Goal: Transaction & Acquisition: Purchase product/service

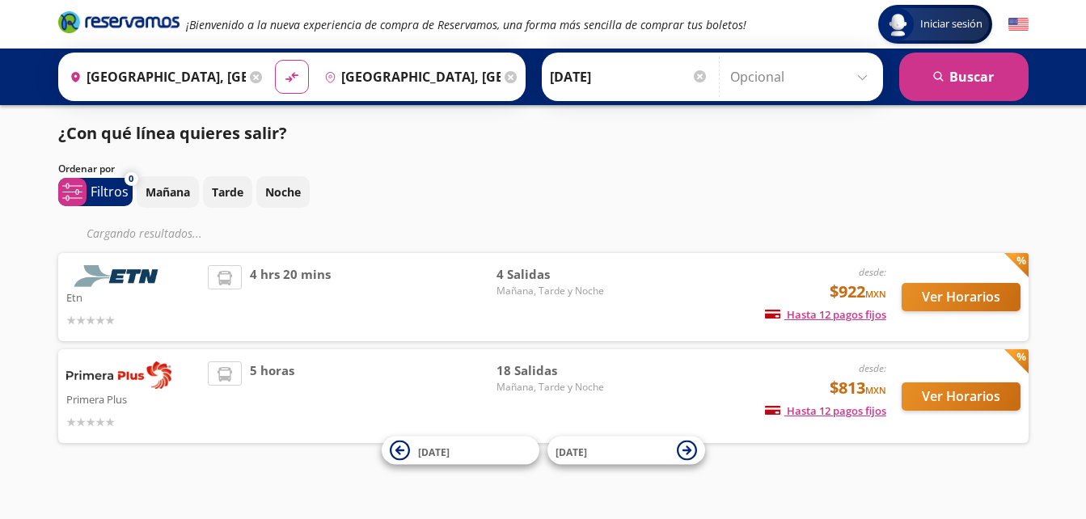
click at [831, 205] on div "[DATE] Tarde Noche" at bounding box center [583, 192] width 892 height 32
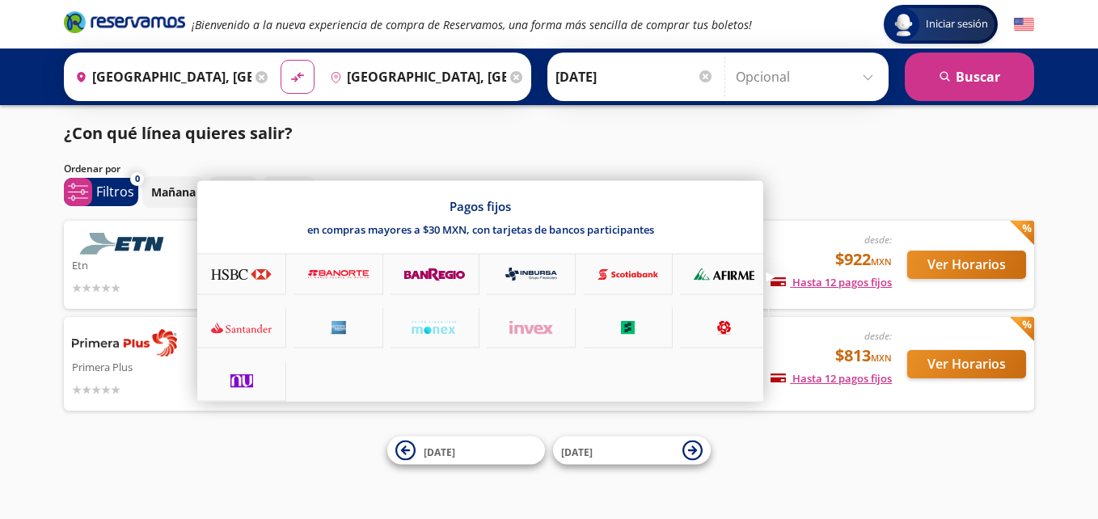
click at [809, 285] on span "Hasta 12 pagos fijos" at bounding box center [831, 282] width 121 height 15
click at [306, 327] on div at bounding box center [338, 328] width 89 height 40
click at [835, 176] on div at bounding box center [549, 259] width 1098 height 519
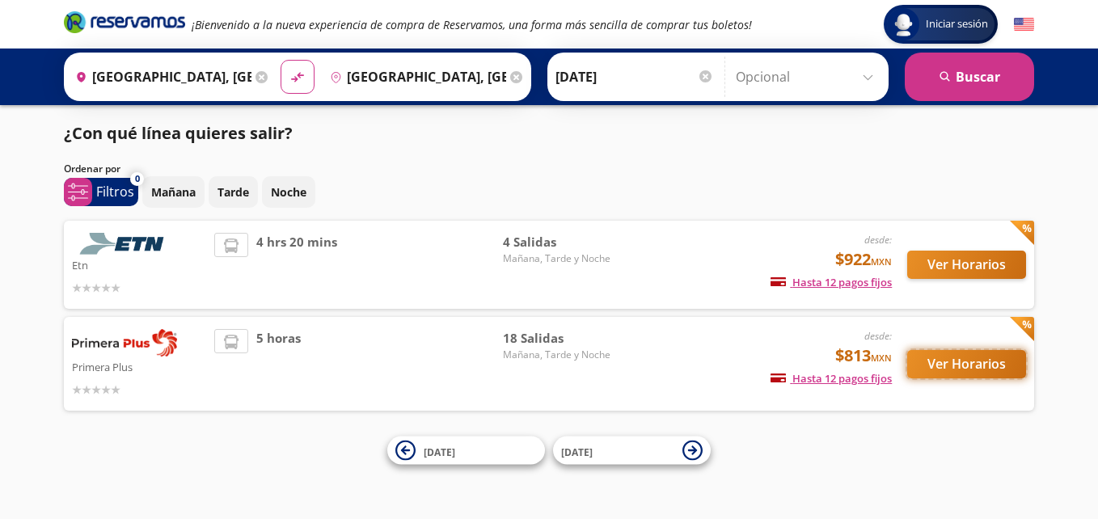
click at [929, 372] on button "Ver Horarios" at bounding box center [966, 364] width 119 height 28
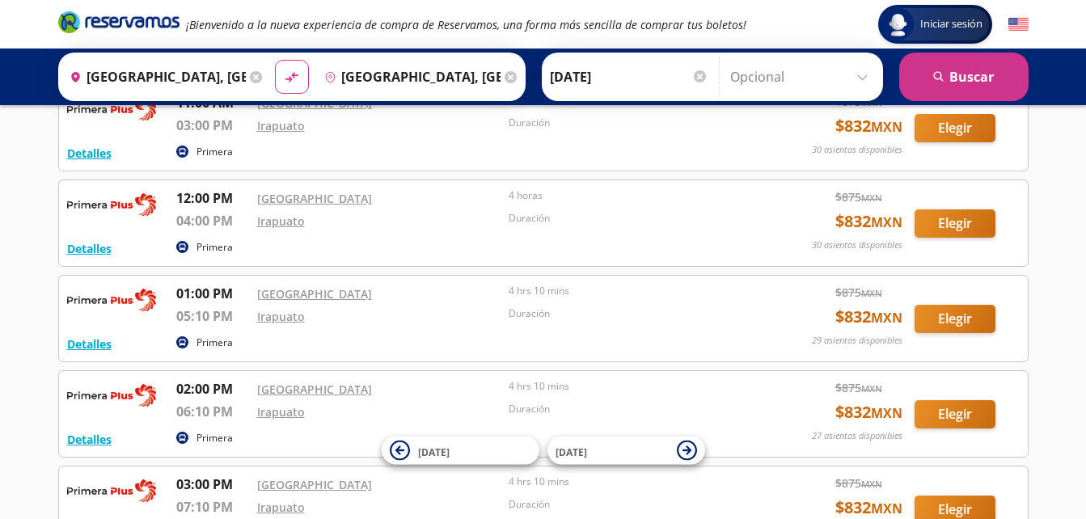
scroll to position [873, 0]
click at [1042, 147] on div "Iniciar sesión Iniciar sesión ¡Bienvenido a la nueva experiencia de compra de R…" at bounding box center [543, 154] width 1086 height 2055
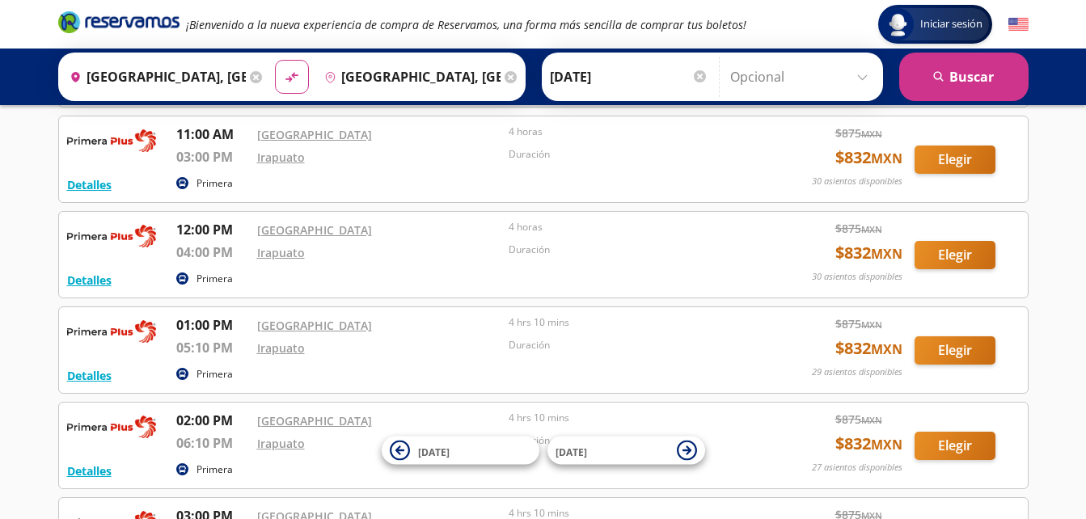
scroll to position [809, 0]
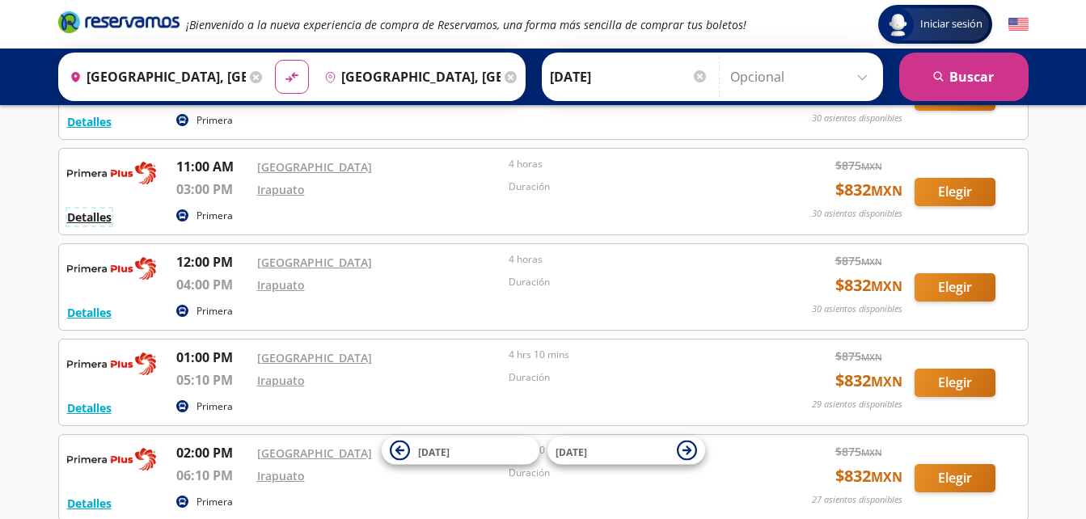
click at [103, 213] on button "Detalles" at bounding box center [89, 217] width 44 height 17
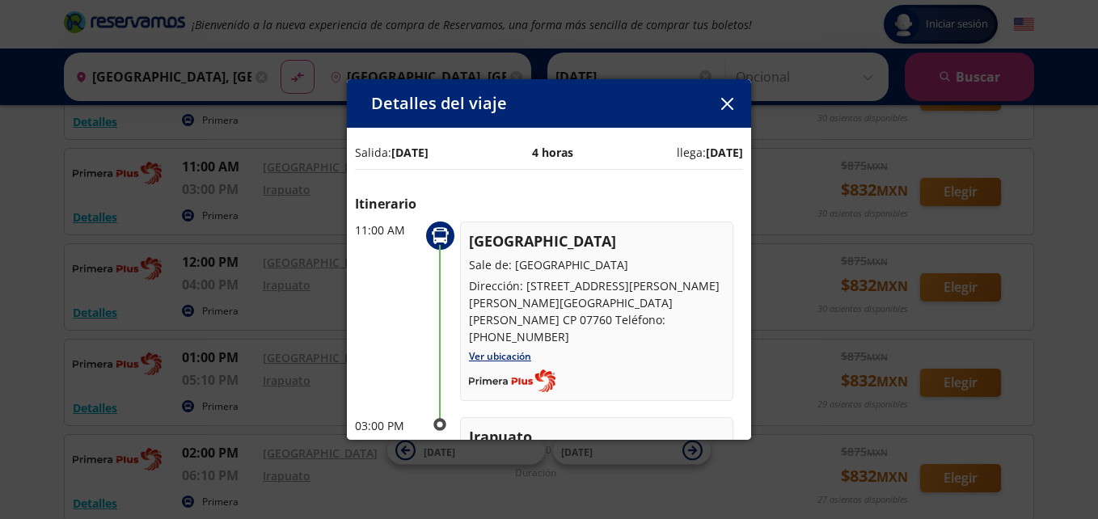
click at [724, 104] on icon "button" at bounding box center [727, 104] width 12 height 12
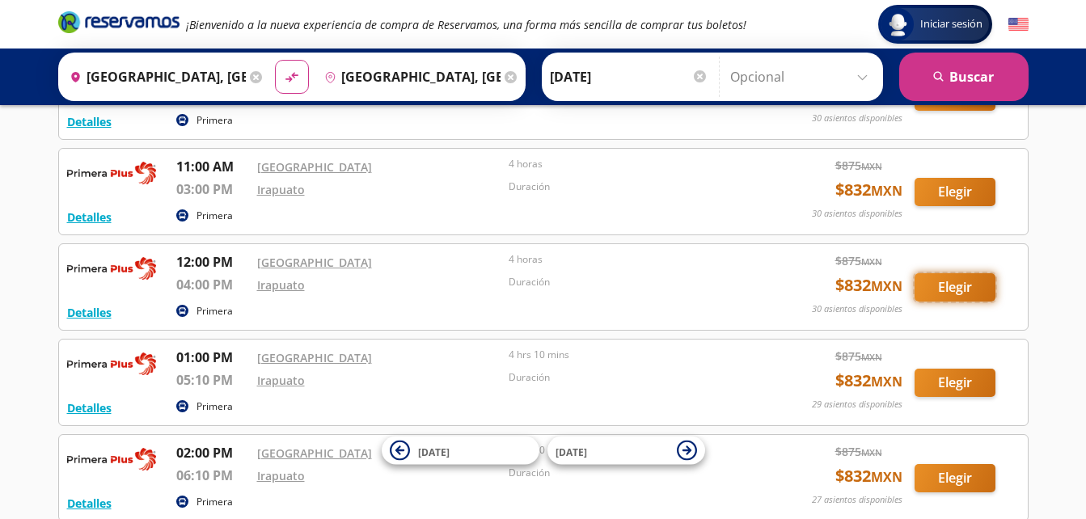
click at [941, 282] on button "Elegir" at bounding box center [955, 287] width 81 height 28
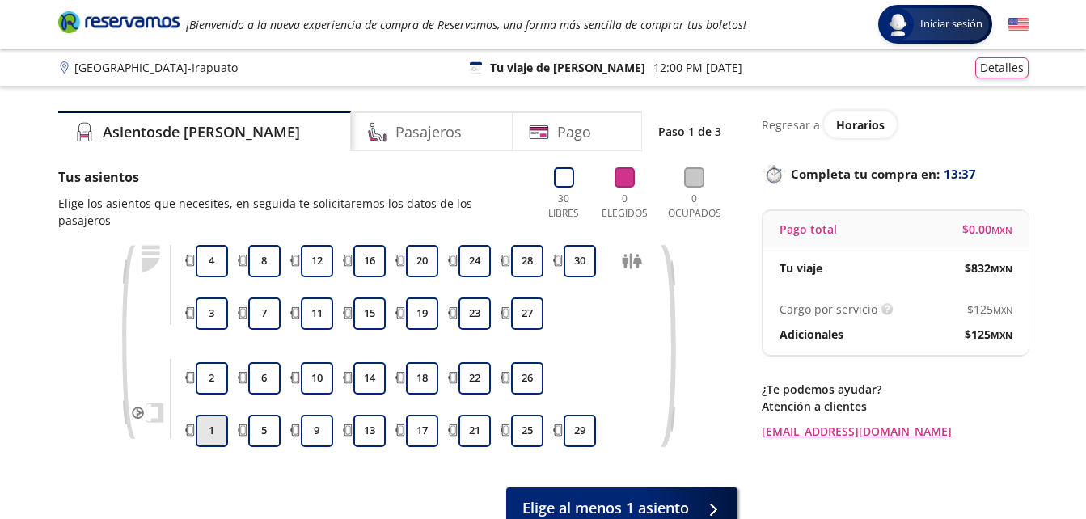
click at [224, 423] on button "1" at bounding box center [212, 431] width 32 height 32
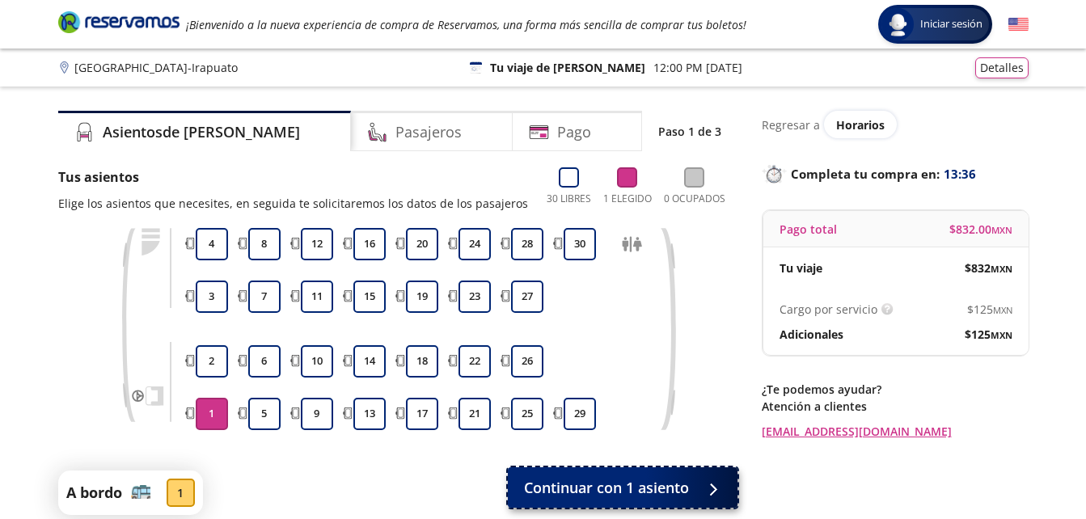
click at [651, 484] on span "Continuar con 1 asiento" at bounding box center [606, 488] width 165 height 22
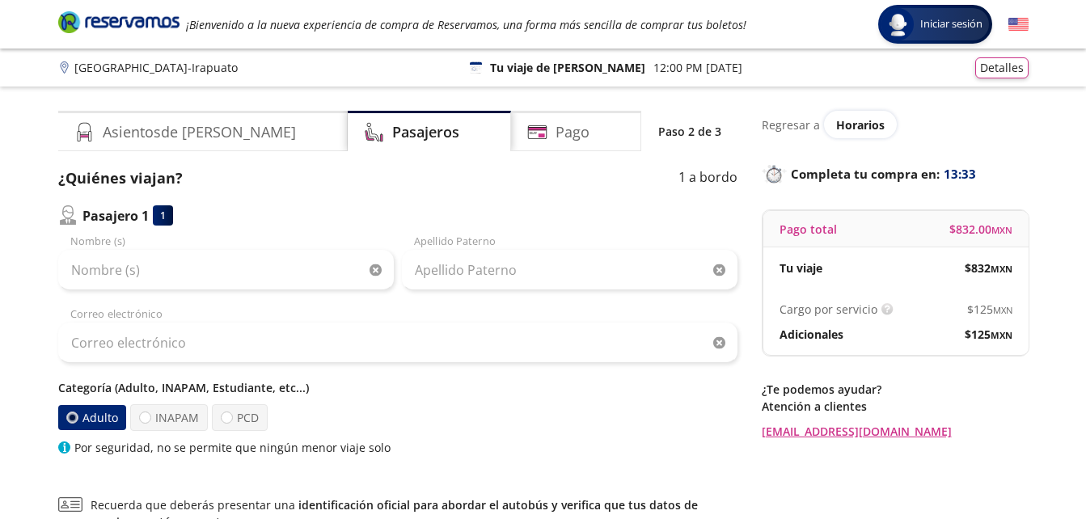
click at [962, 459] on div "Regresar a Horarios Completa tu compra en : 13:33 Pago total $ 832.00 MXN Tu vi…" at bounding box center [895, 378] width 267 height 534
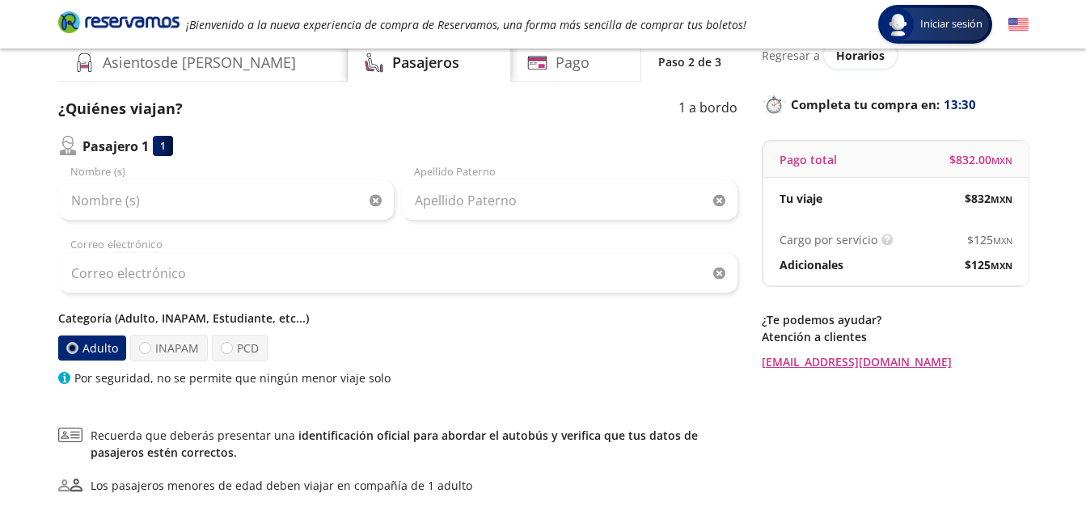
scroll to position [69, 0]
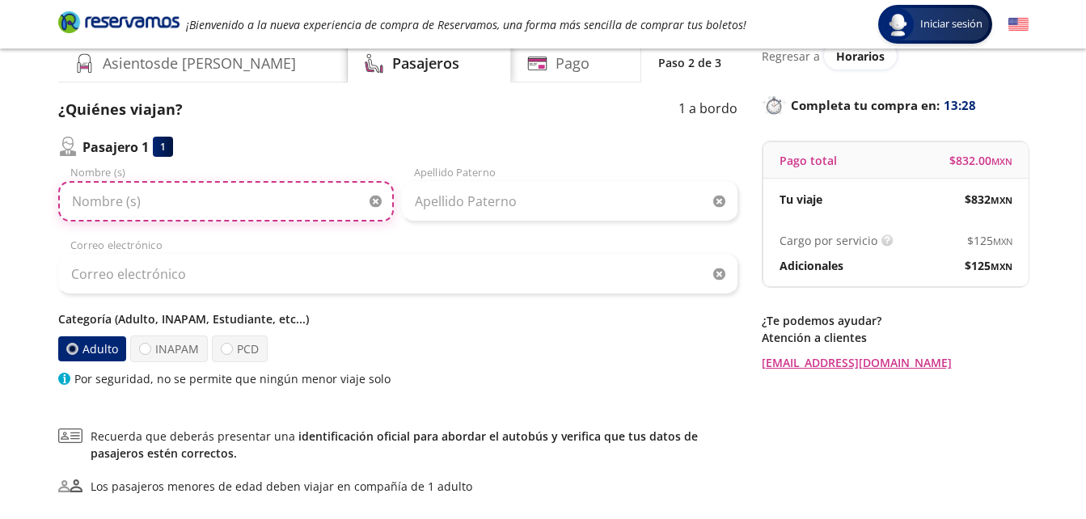
click at [249, 201] on input "Nombre (s)" at bounding box center [226, 201] width 336 height 40
type input "[PERSON_NAME]"
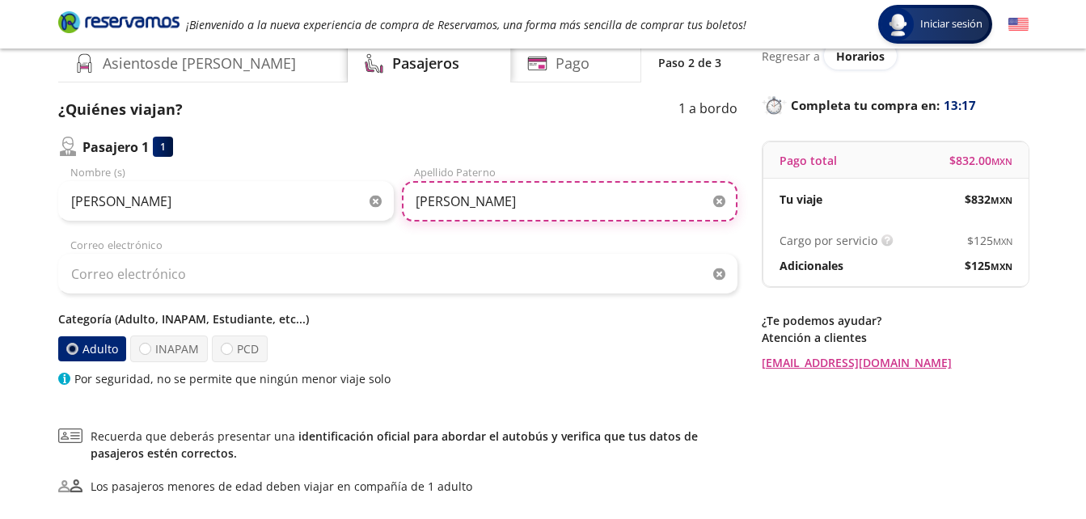
type input "[PERSON_NAME]"
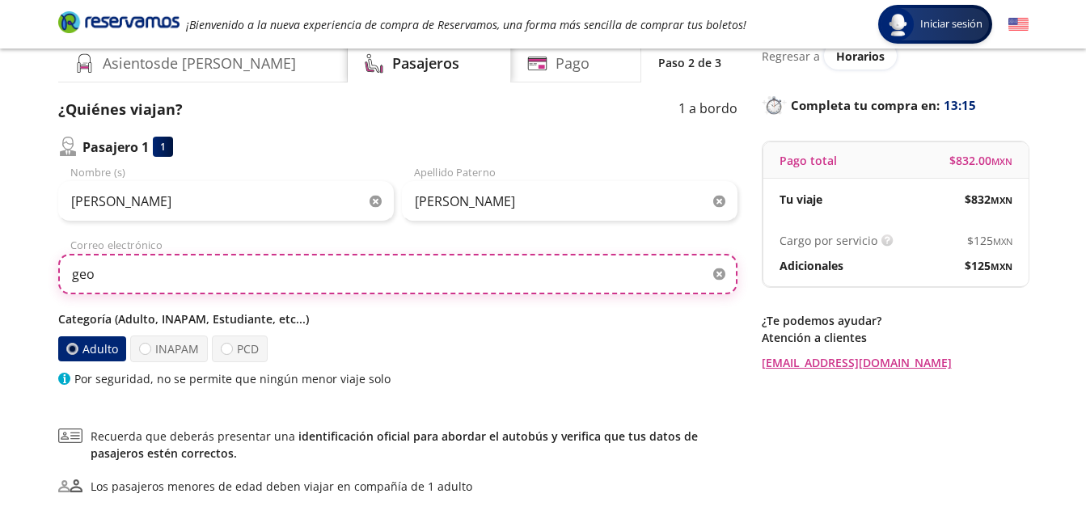
type input "[PERSON_NAME][EMAIL_ADDRESS][DOMAIN_NAME]"
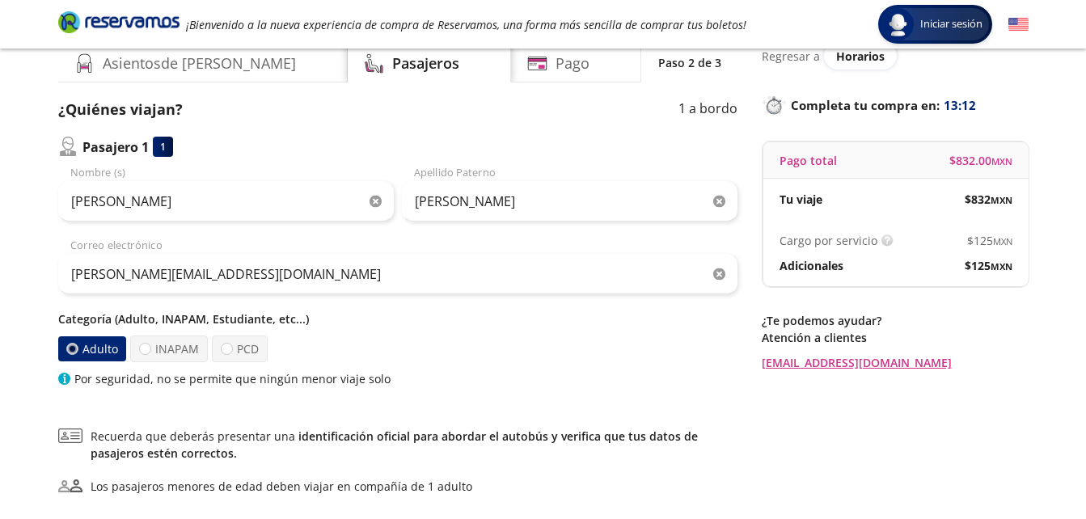
click at [884, 444] on div "Regresar a Horarios Completa tu compra en : 13:12 Pago total $ 832.00 MXN Tu vi…" at bounding box center [895, 309] width 267 height 534
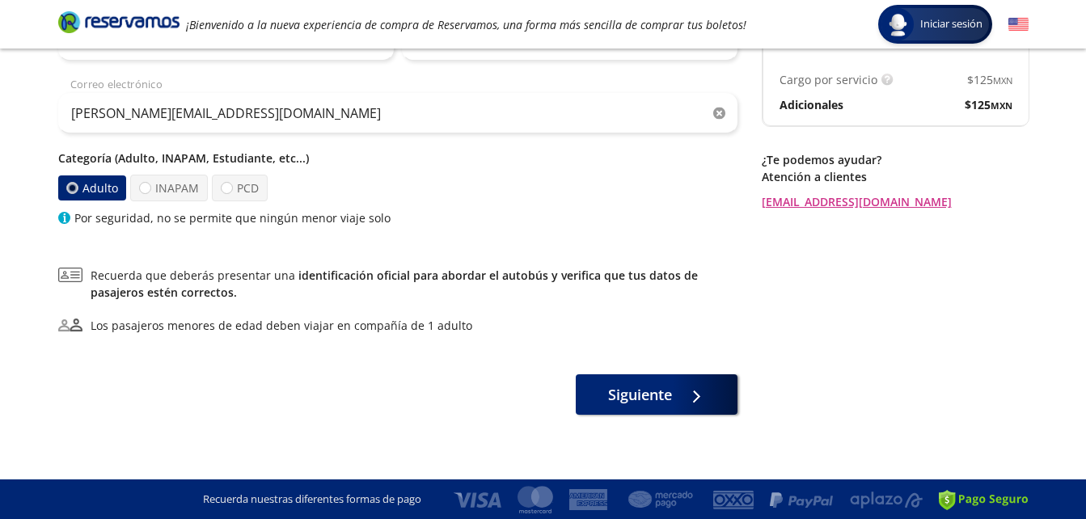
scroll to position [230, 0]
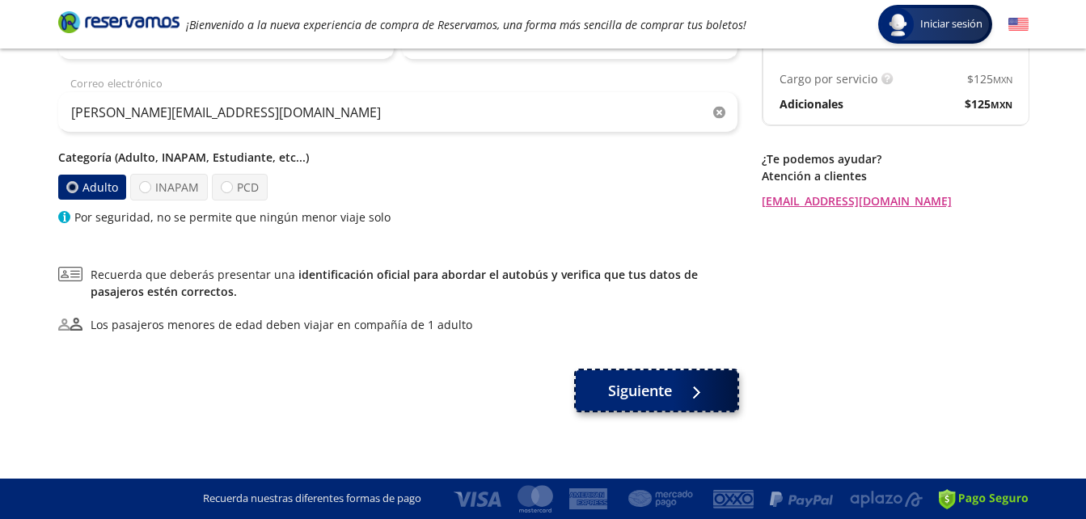
click at [686, 402] on button "Siguiente" at bounding box center [657, 390] width 162 height 40
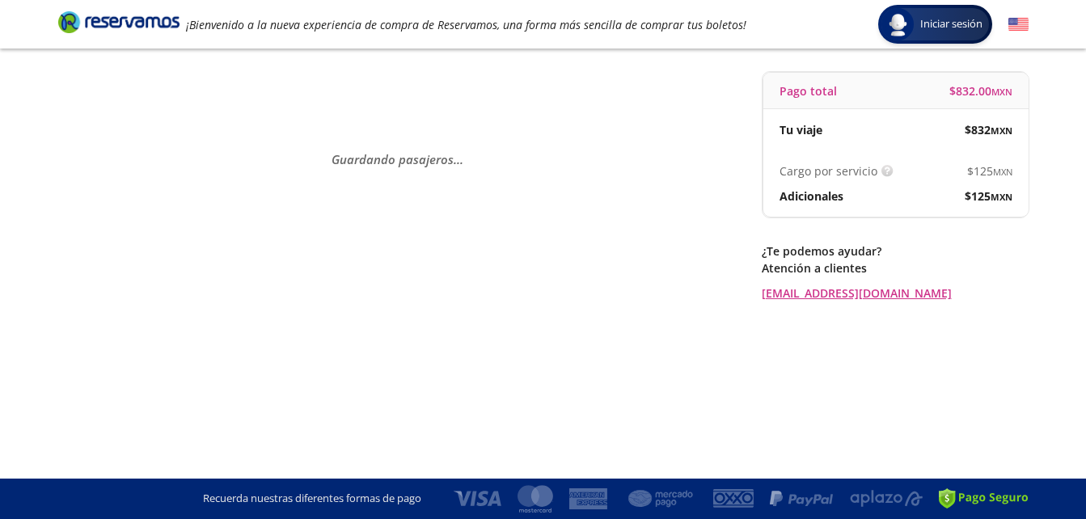
scroll to position [0, 0]
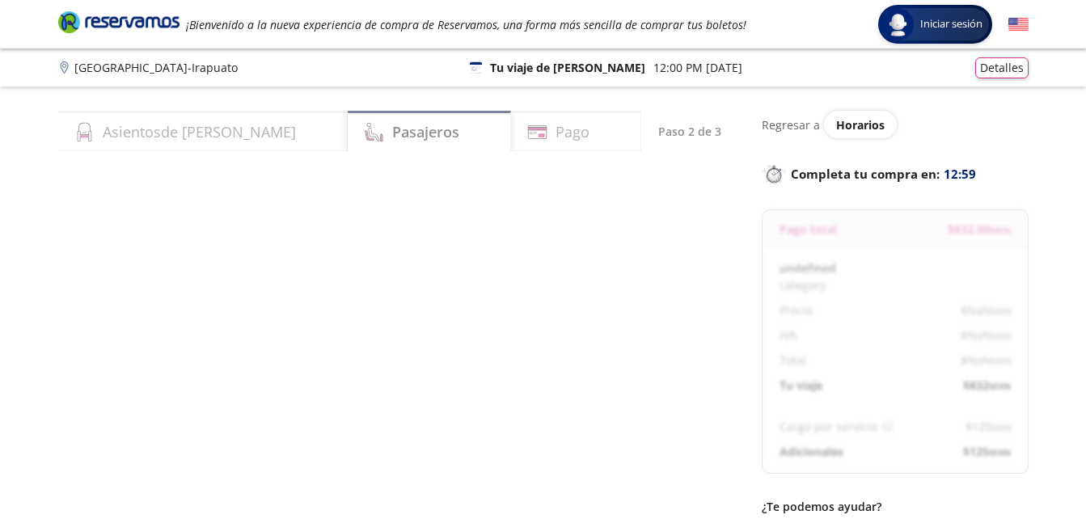
select select "MX"
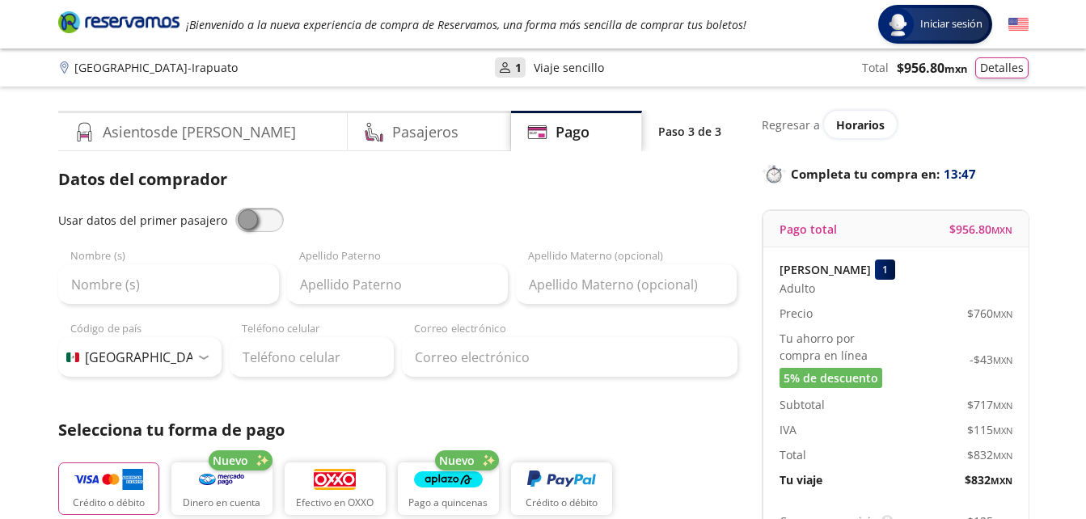
click at [277, 221] on span at bounding box center [259, 220] width 49 height 24
click at [235, 208] on input "checkbox" at bounding box center [235, 208] width 0 height 0
type input "[PERSON_NAME]"
type input "[PERSON_NAME][EMAIL_ADDRESS][DOMAIN_NAME]"
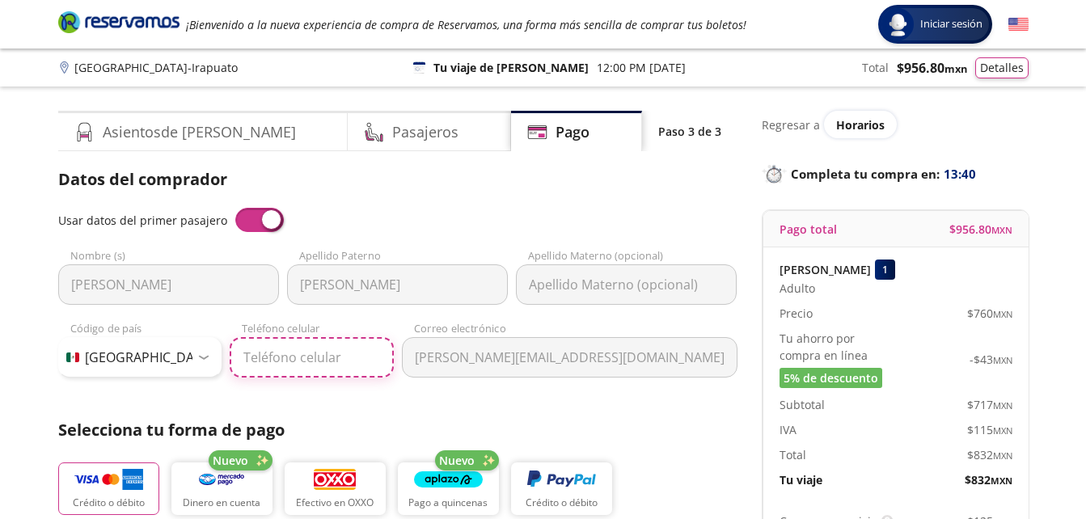
click at [296, 359] on input "Teléfono celular" at bounding box center [312, 357] width 164 height 40
type input "56 3977 7294"
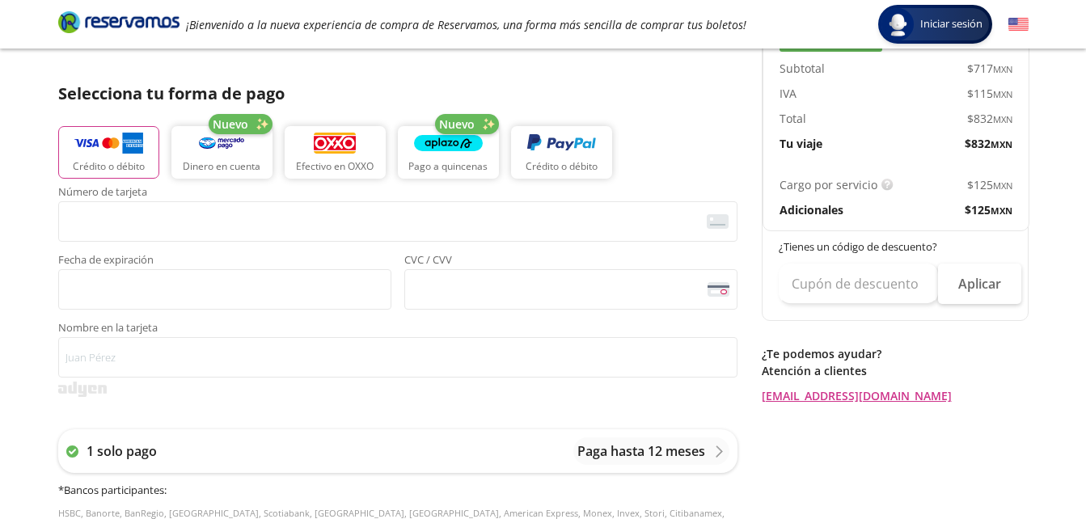
scroll to position [356, 0]
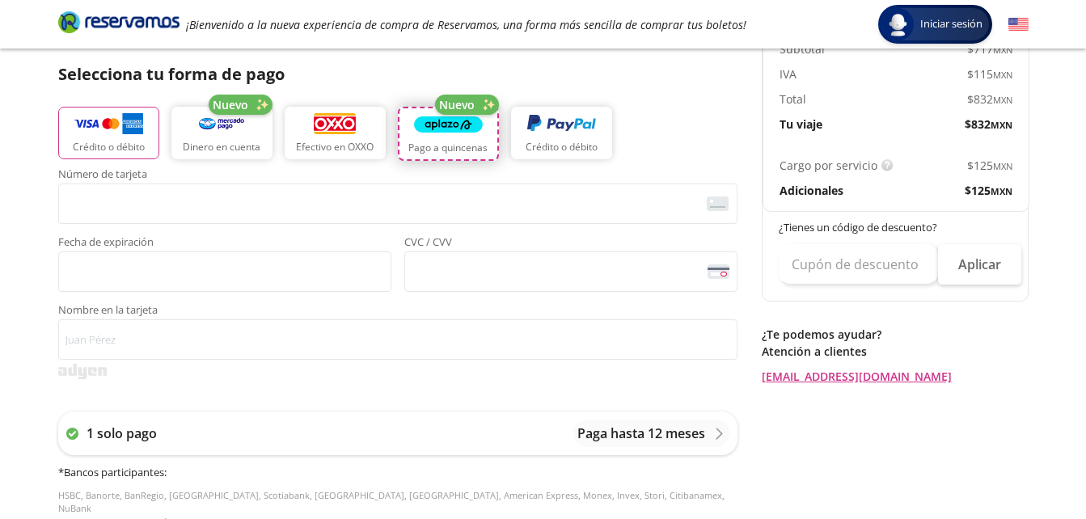
click at [408, 137] on button "Pago a quincenas" at bounding box center [448, 134] width 101 height 54
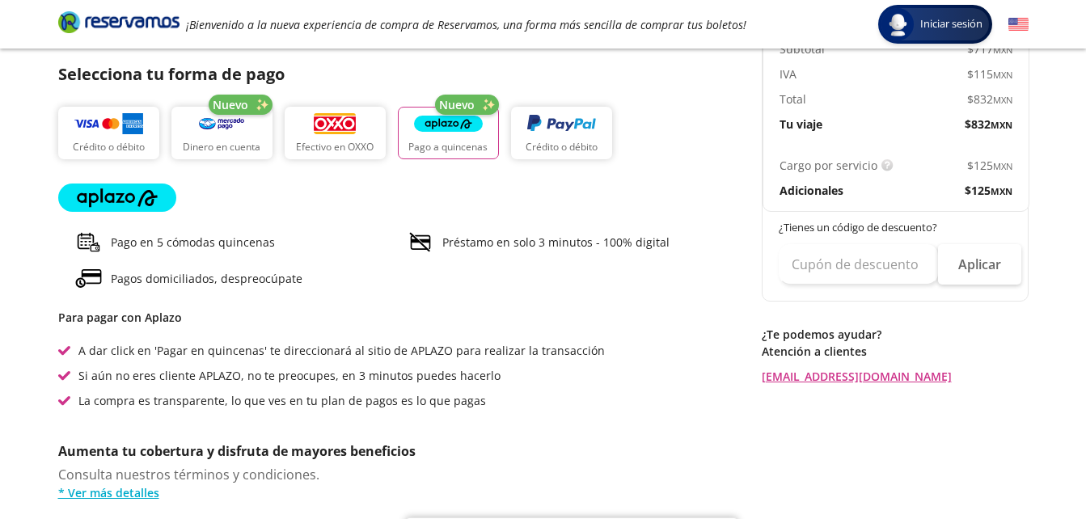
click at [446, 340] on div "Para pagar con Aplazo A dar click en 'Pagar en quincenas' te direccionará al si…" at bounding box center [397, 359] width 679 height 100
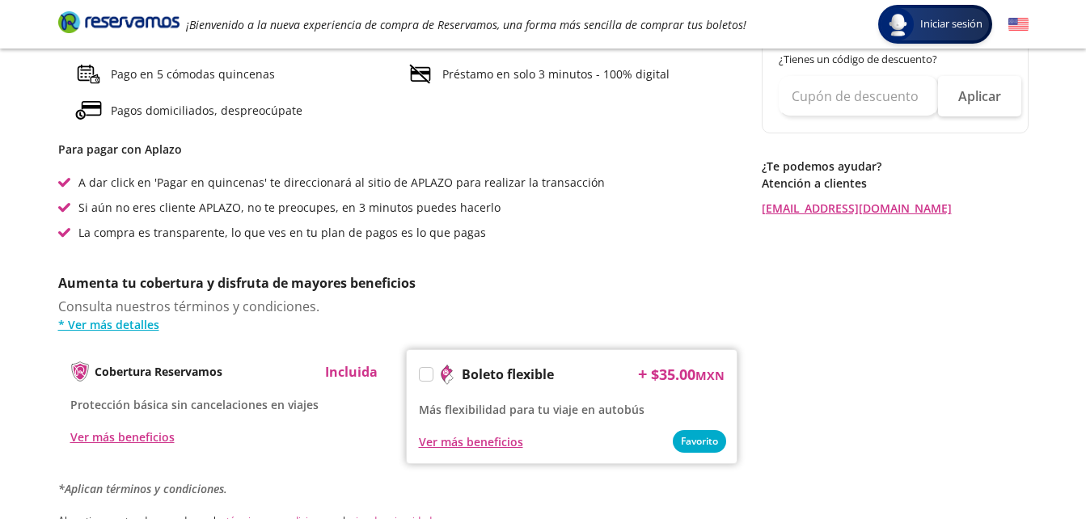
scroll to position [703, 0]
